Goal: Check status: Check status

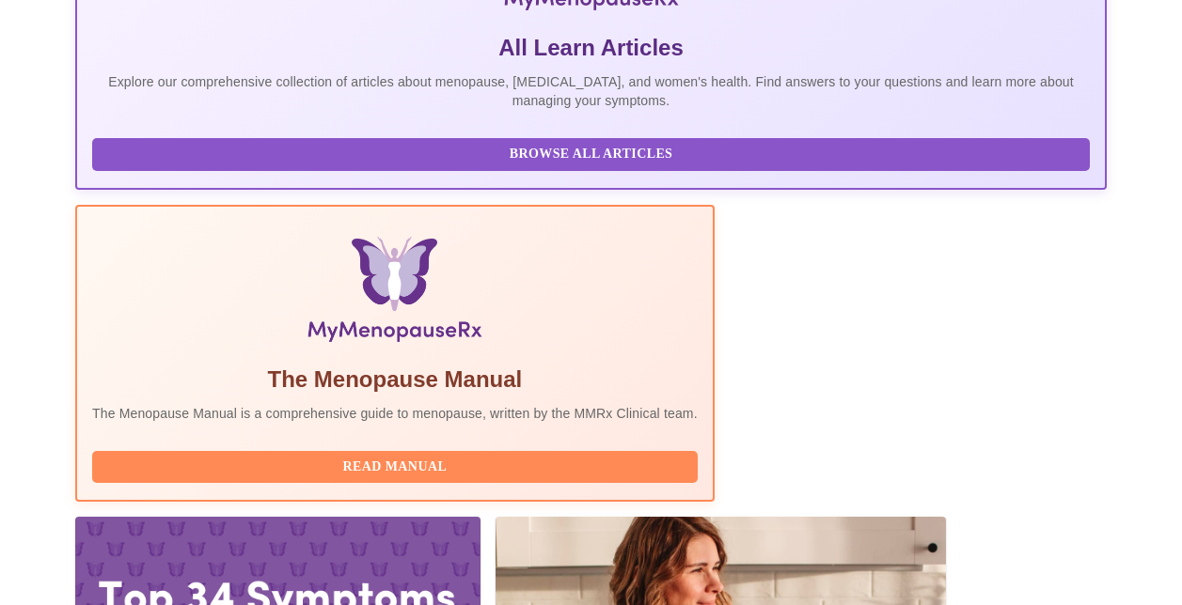
scroll to position [546, 0]
